Goal: Navigation & Orientation: Understand site structure

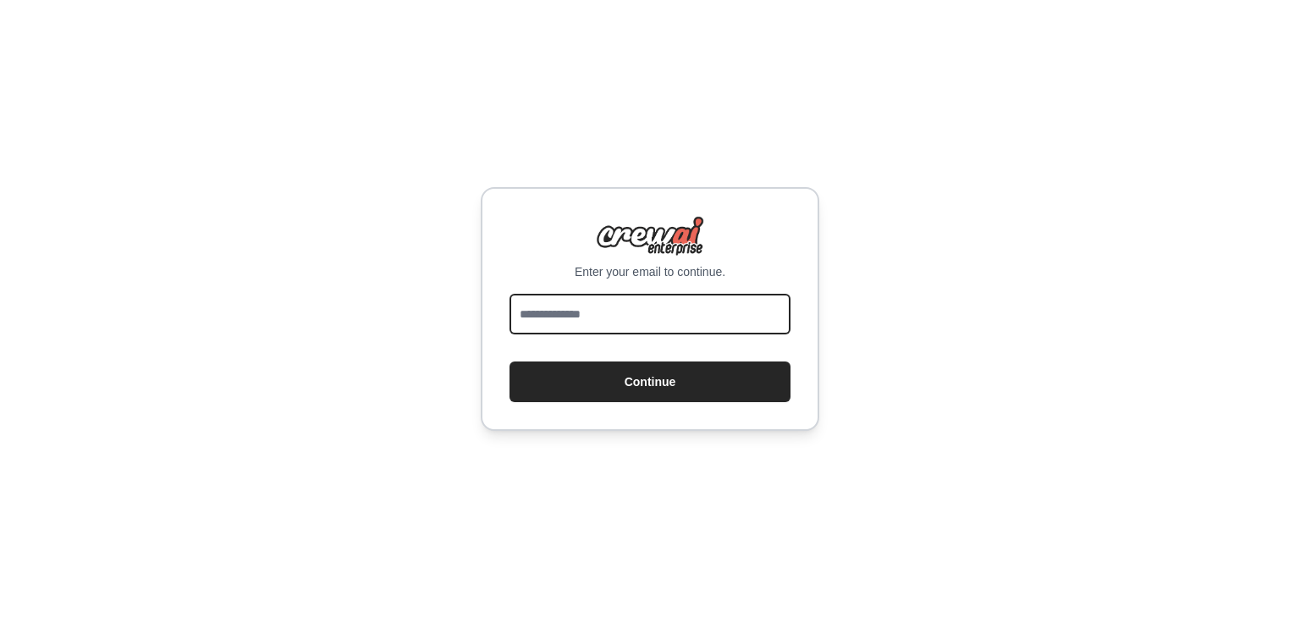
click at [650, 306] on input "email" at bounding box center [650, 314] width 281 height 41
click at [698, 325] on input "**********" at bounding box center [650, 314] width 281 height 41
type input "**********"
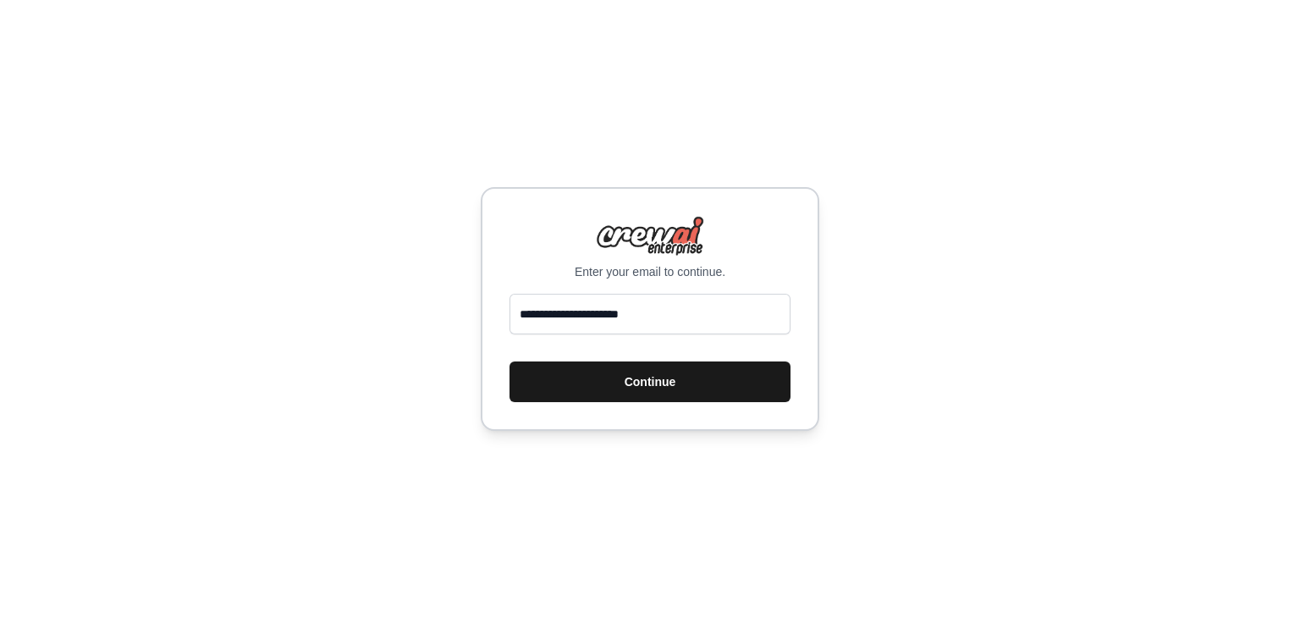
click at [679, 390] on button "Continue" at bounding box center [650, 381] width 281 height 41
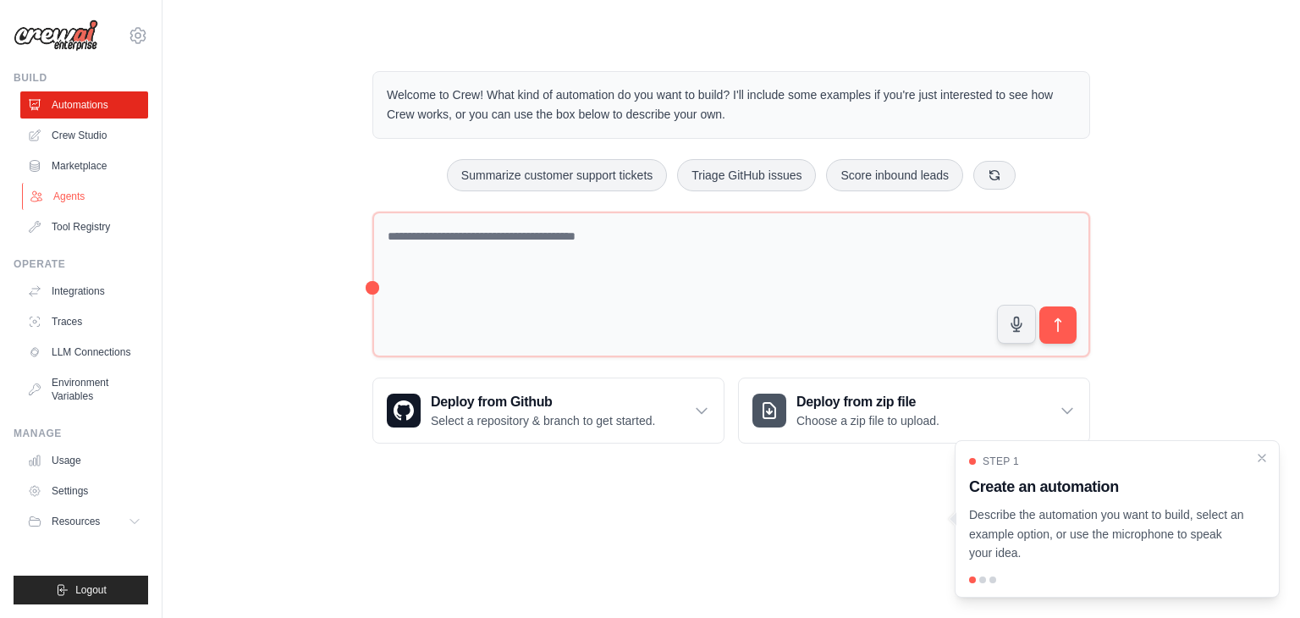
click at [48, 201] on link "Agents" at bounding box center [86, 196] width 128 height 27
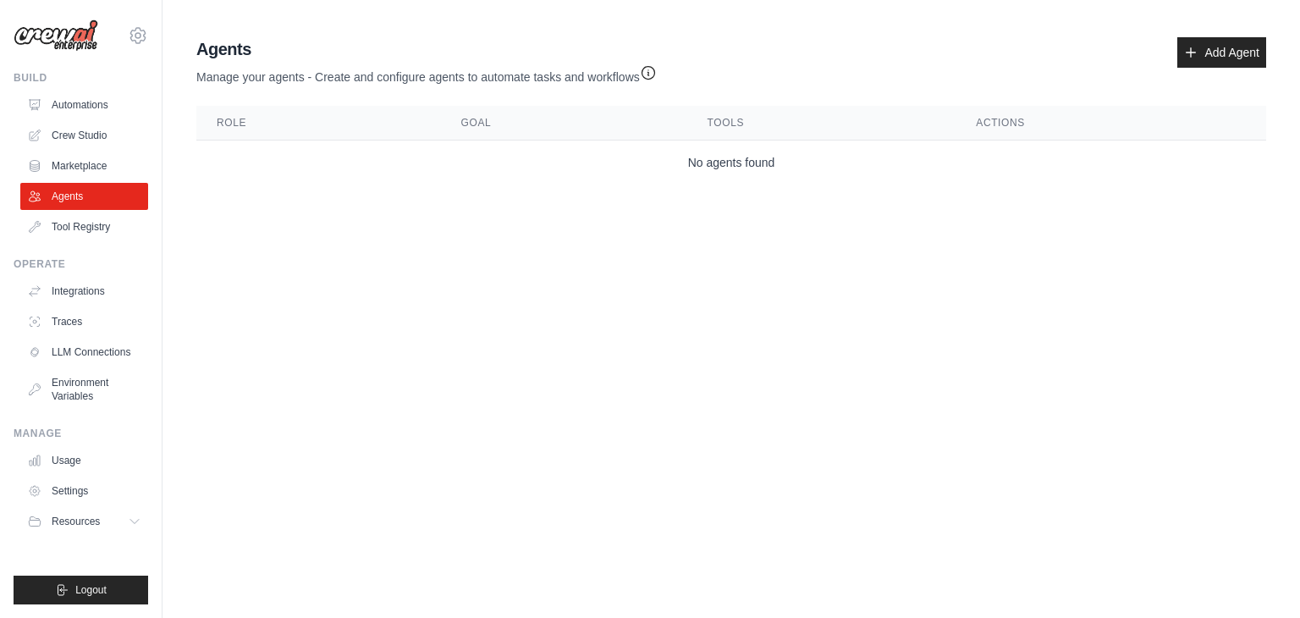
click at [59, 35] on img at bounding box center [56, 35] width 85 height 32
click at [107, 299] on link "Integrations" at bounding box center [86, 291] width 128 height 27
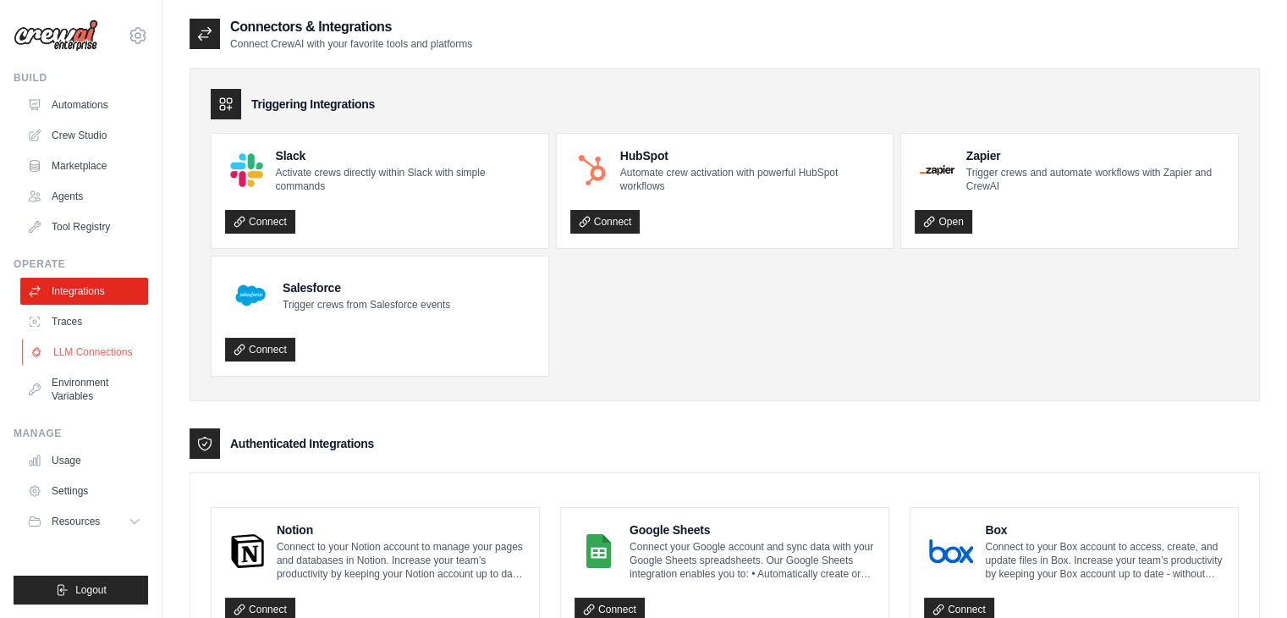
click at [91, 359] on link "LLM Connections" at bounding box center [86, 352] width 128 height 27
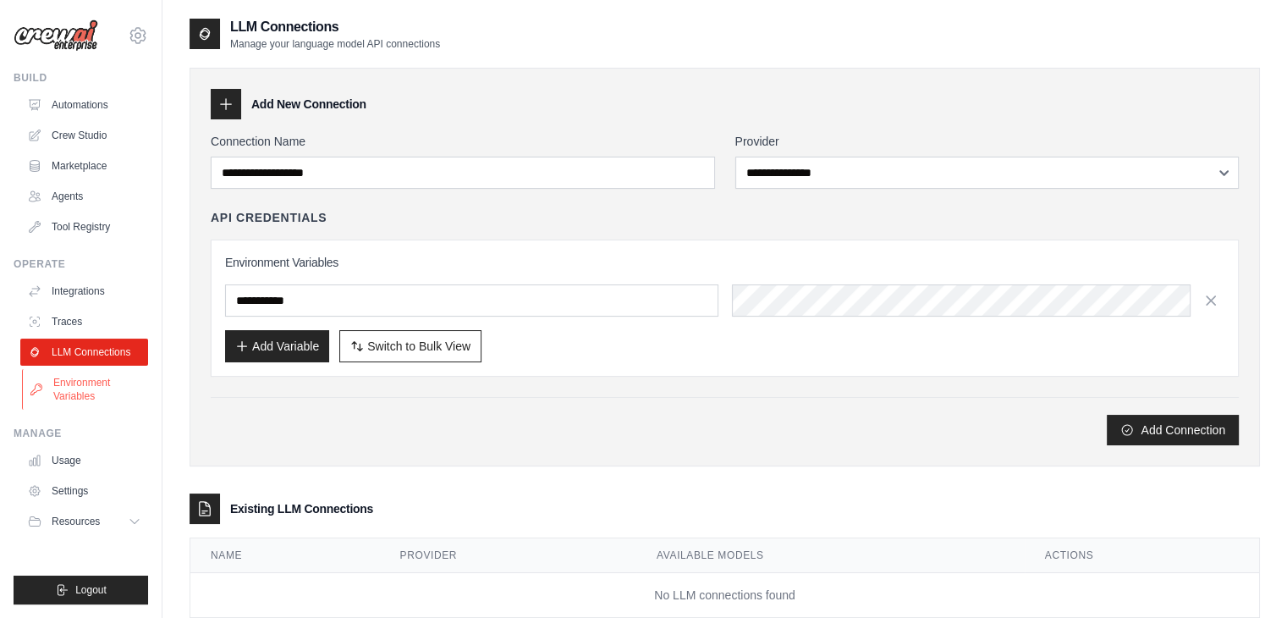
click at [90, 393] on link "Environment Variables" at bounding box center [86, 389] width 128 height 41
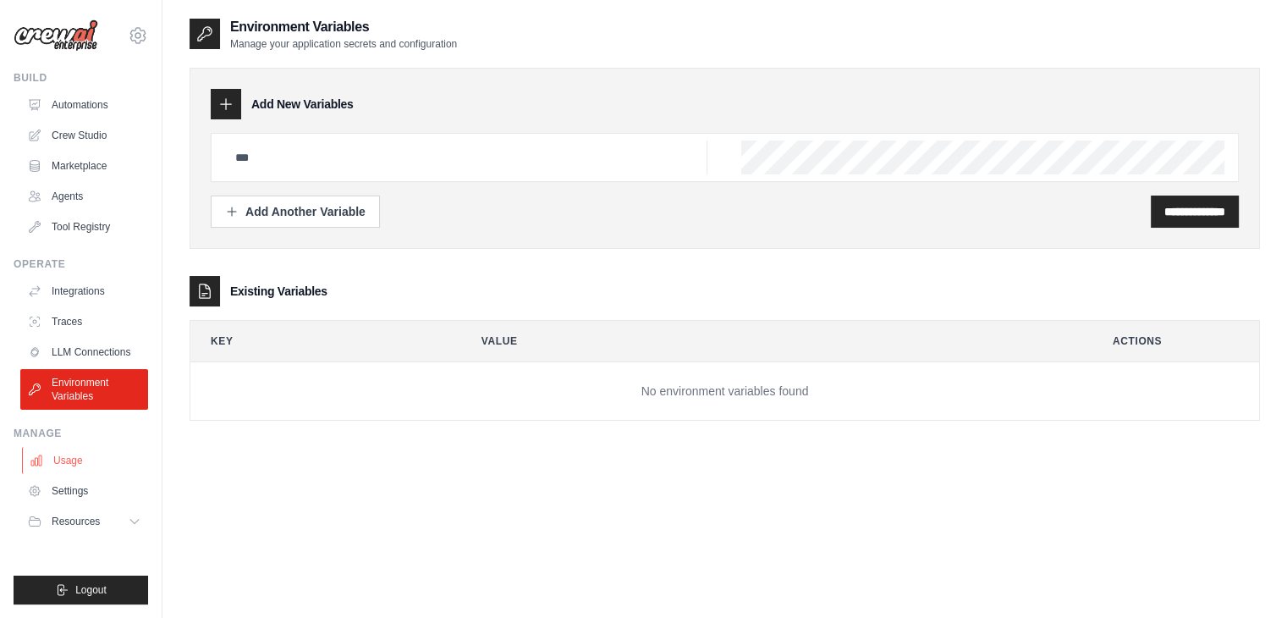
click at [74, 468] on link "Usage" at bounding box center [86, 460] width 128 height 27
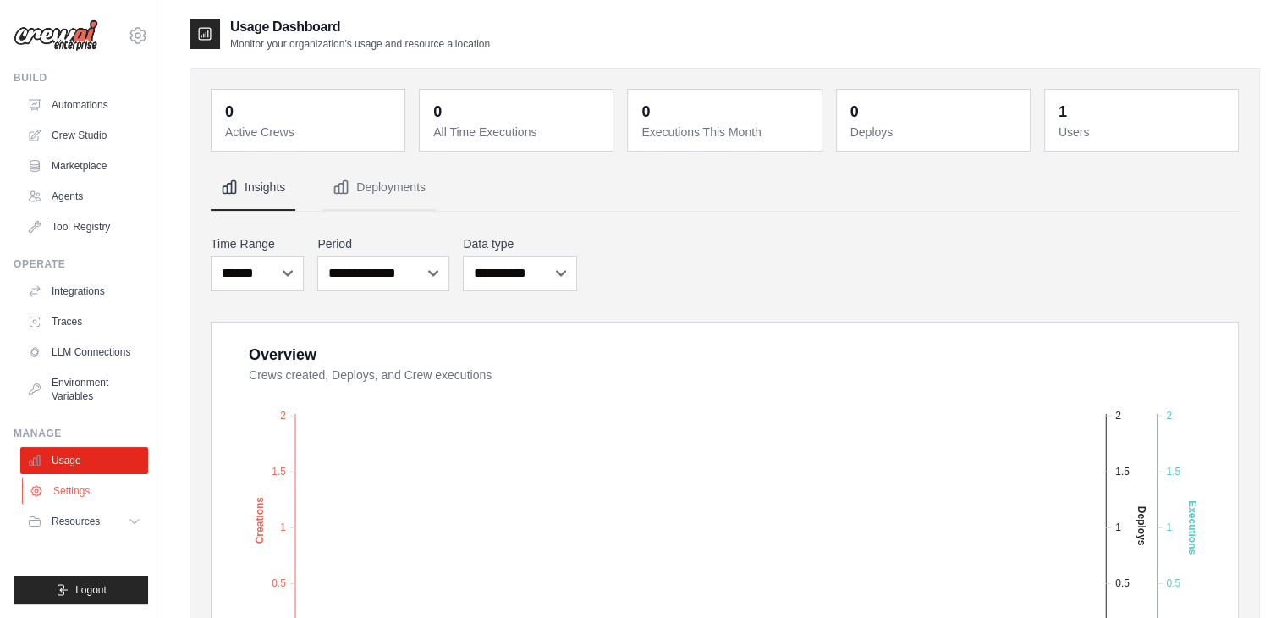
click at [74, 493] on link "Settings" at bounding box center [86, 490] width 128 height 27
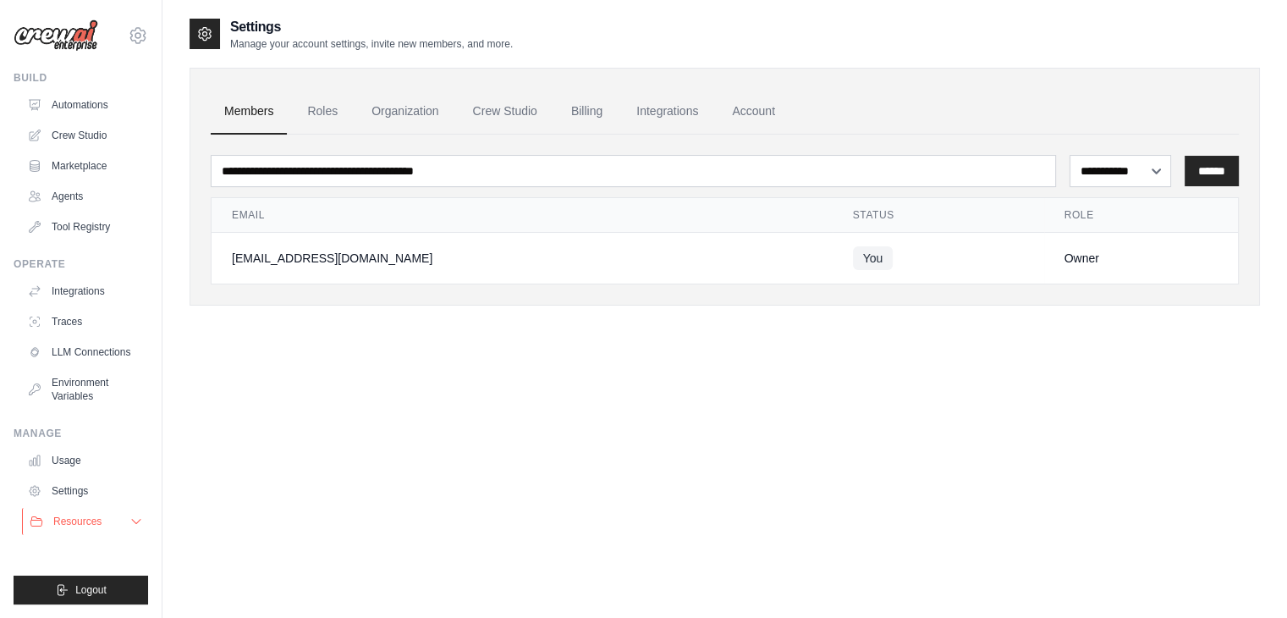
click at [73, 516] on span "Resources" at bounding box center [77, 522] width 48 height 14
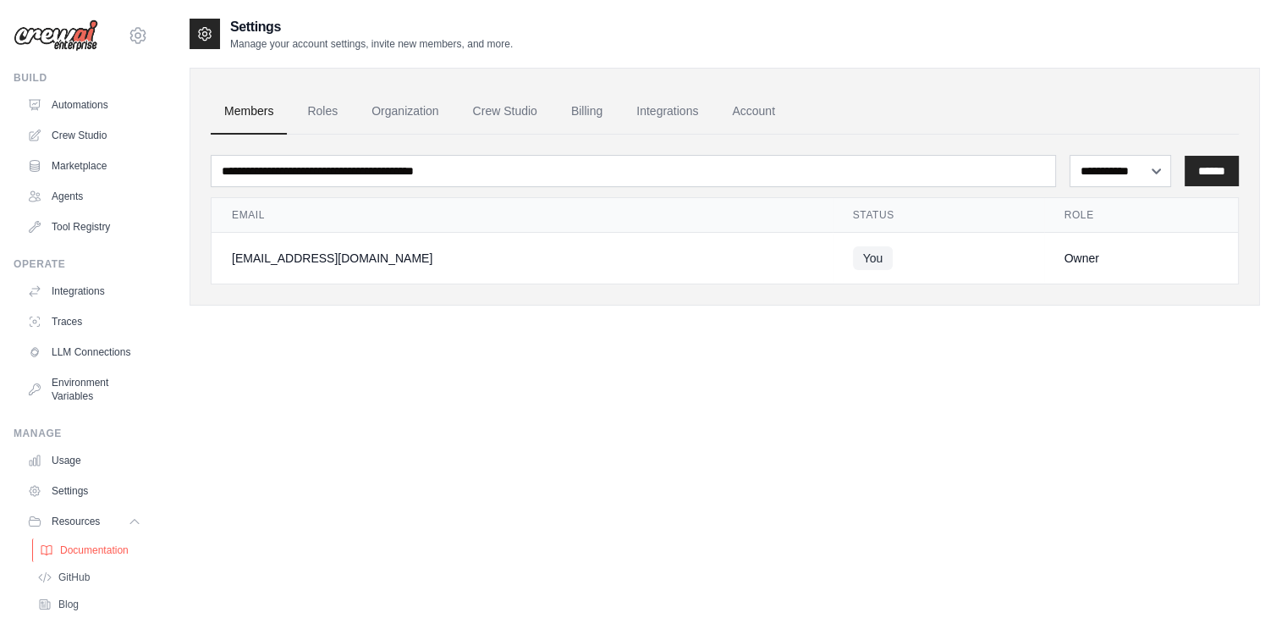
click at [112, 557] on span "Documentation" at bounding box center [94, 550] width 69 height 14
